Goal: Find specific page/section: Find specific page/section

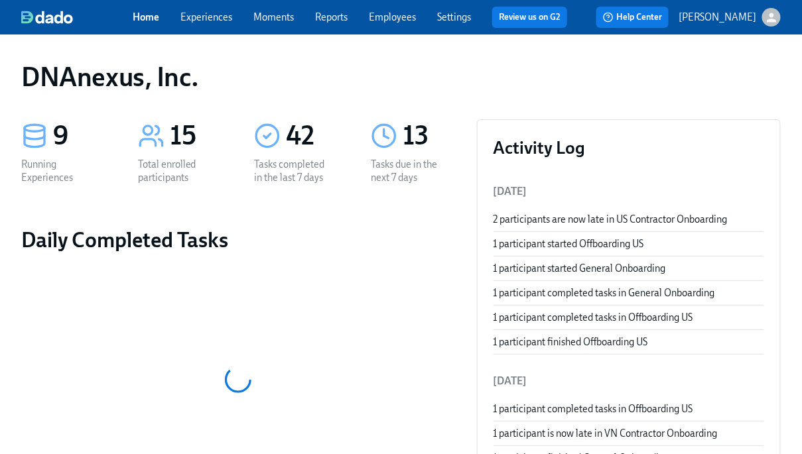
click at [226, 17] on link "Experiences" at bounding box center [206, 17] width 52 height 12
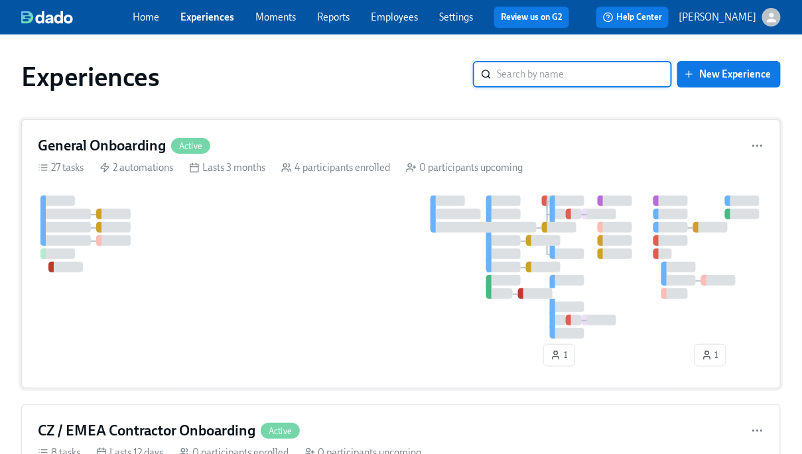
click at [262, 276] on div at bounding box center [400, 267] width 724 height 143
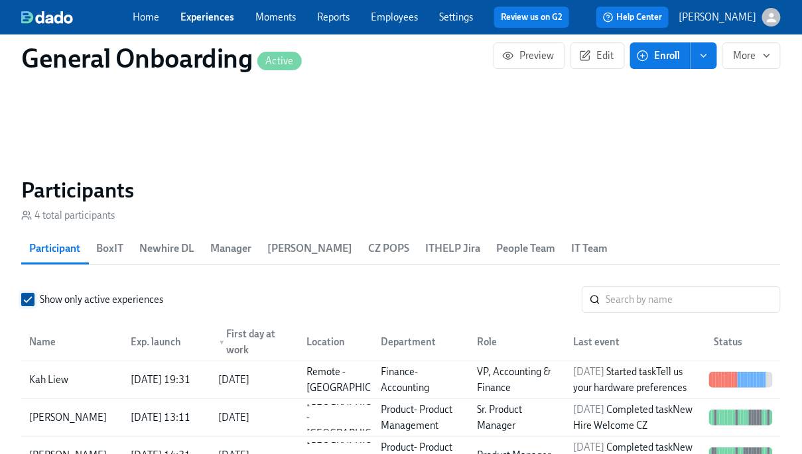
scroll to position [1242, 0]
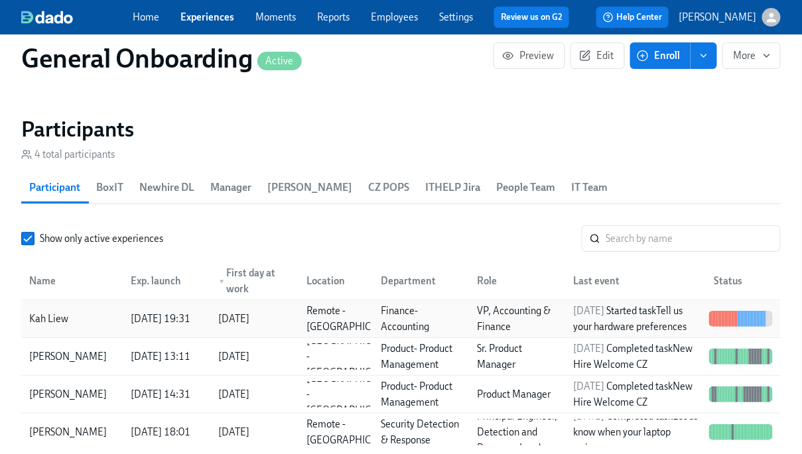
click at [94, 306] on div "Kah Liew" at bounding box center [72, 319] width 96 height 27
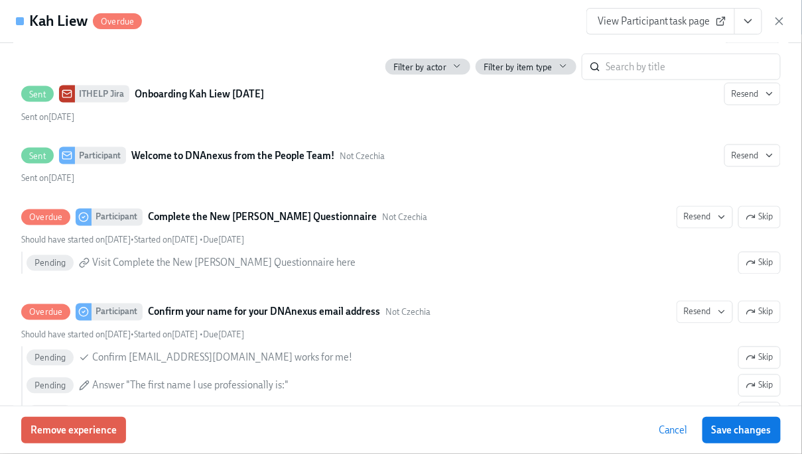
scroll to position [537, 0]
